Goal: Task Accomplishment & Management: Complete application form

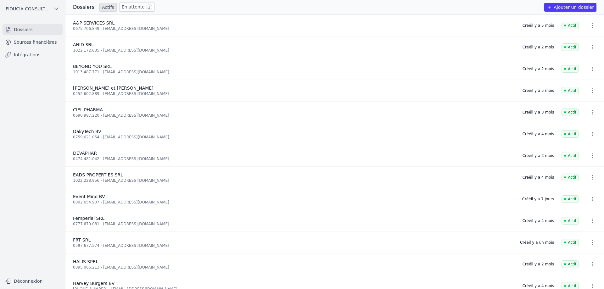
click at [559, 7] on button "Ajouter un dossier" at bounding box center [570, 7] width 52 height 9
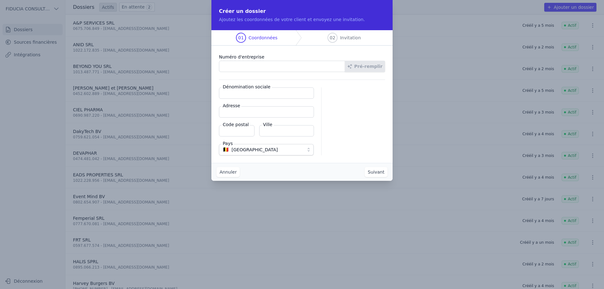
click at [290, 66] on input "Numéro d'entreprise" at bounding box center [282, 66] width 126 height 11
paste input "0836.801.182"
type input "0836.801.182"
click at [370, 69] on button "Pré-remplir" at bounding box center [365, 66] width 40 height 11
type input "COSMEYER SPRL"
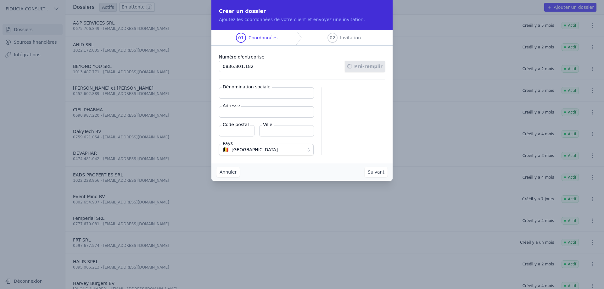
type input "Rue Abbé Cuypers 3"
type input "1040"
type input "[GEOGRAPHIC_DATA]"
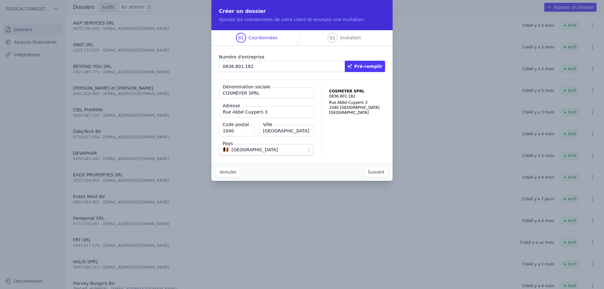
click at [373, 170] on button "Suivant" at bounding box center [376, 172] width 23 height 10
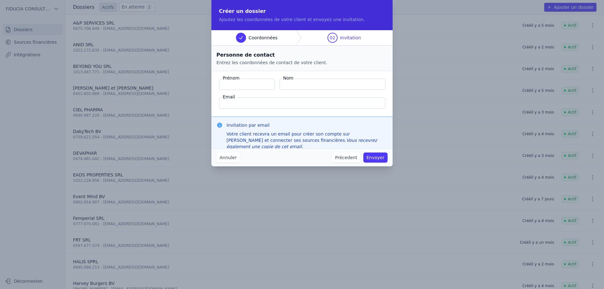
paste input "[PERSON_NAME]"
drag, startPoint x: 245, startPoint y: 84, endPoint x: 211, endPoint y: 80, distance: 34.5
click at [211, 80] on div "Créer un dossier Ajoutez les coordonnées de votre client et envoyez une invitat…" at bounding box center [302, 144] width 604 height 289
type input "[PERSON_NAME]"
click at [312, 84] on input "Nom" at bounding box center [332, 84] width 106 height 11
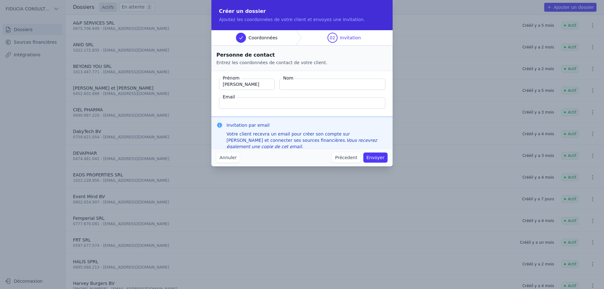
paste input "MARAOUB"
type input "MARAOUB"
click at [274, 100] on input "Email" at bounding box center [302, 103] width 166 height 11
click at [255, 104] on input "Email" at bounding box center [302, 103] width 166 height 11
paste input "[EMAIL_ADDRESS][DOMAIN_NAME]"
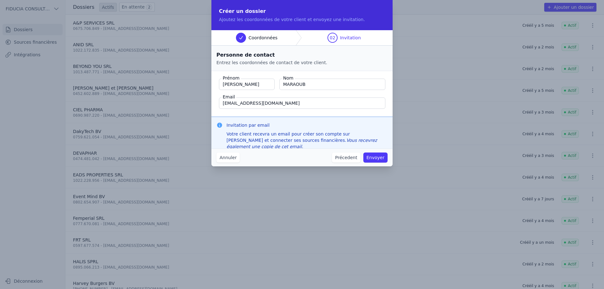
type input "[EMAIL_ADDRESS][DOMAIN_NAME]"
click at [376, 154] on button "Envoyer" at bounding box center [375, 158] width 24 height 10
